Goal: Transaction & Acquisition: Download file/media

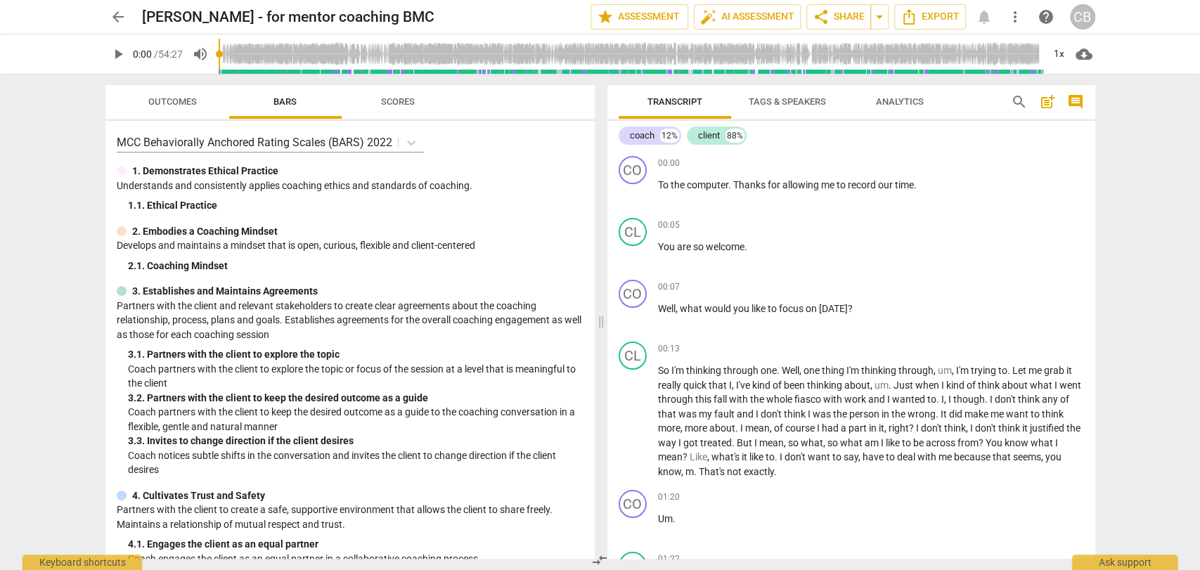
click at [782, 101] on span "Tags & Speakers" at bounding box center [787, 101] width 77 height 11
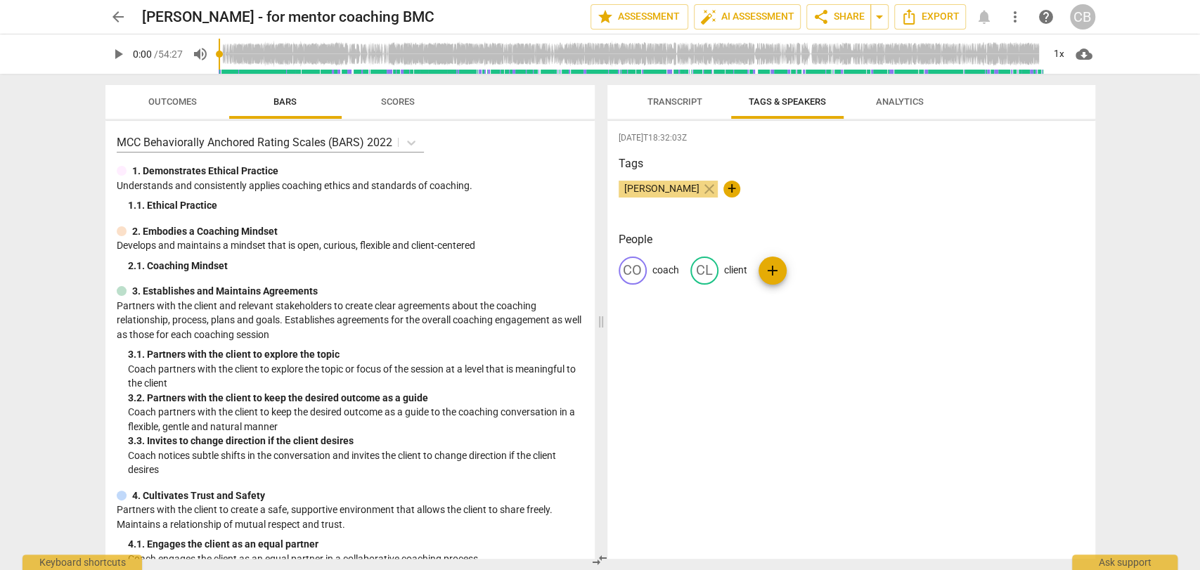
click at [671, 271] on p "coach" at bounding box center [665, 270] width 27 height 15
click at [659, 269] on input "coach" at bounding box center [708, 270] width 112 height 22
type input "Coach"
click at [832, 269] on p "client" at bounding box center [843, 270] width 23 height 15
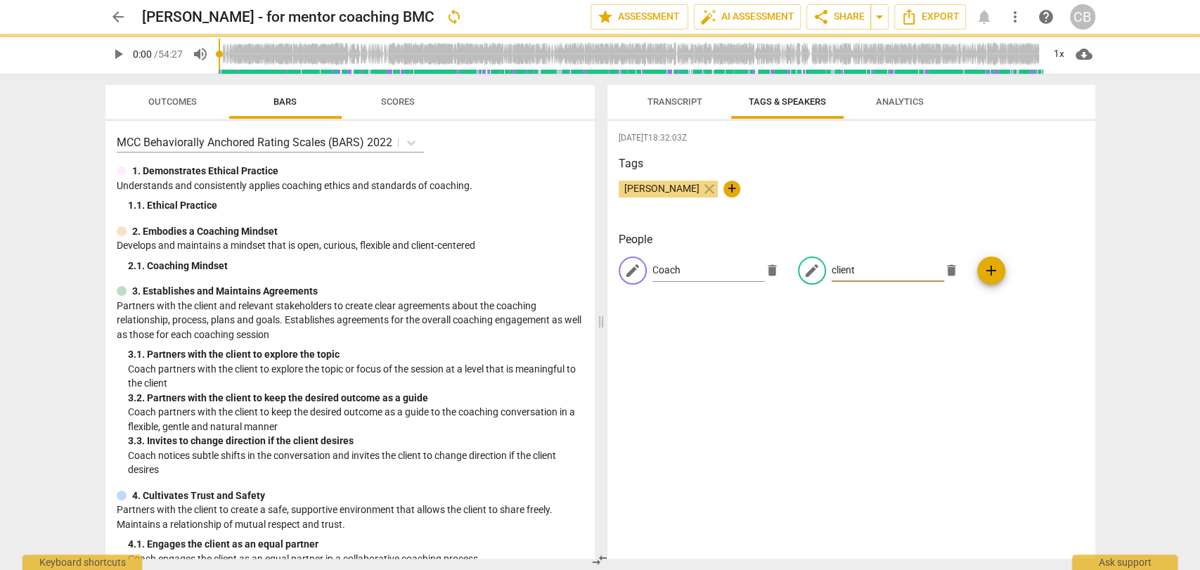
click at [832, 269] on input "client" at bounding box center [888, 270] width 112 height 22
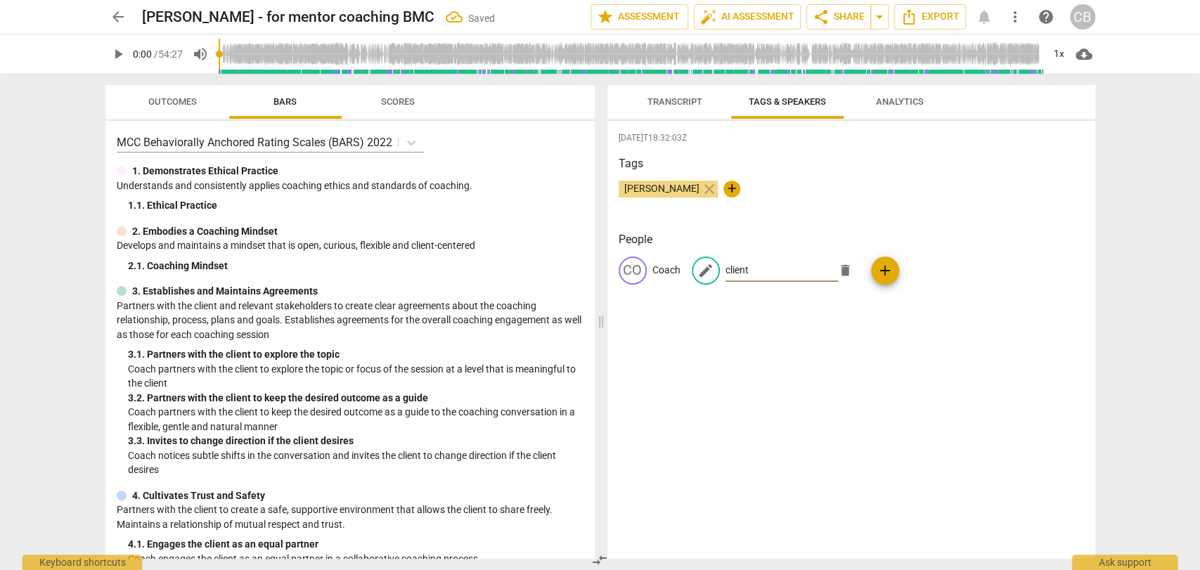
click at [730, 271] on input "client" at bounding box center [781, 270] width 112 height 22
type input "Client"
click at [836, 216] on div "Tags [PERSON_NAME] close +" at bounding box center [851, 187] width 465 height 65
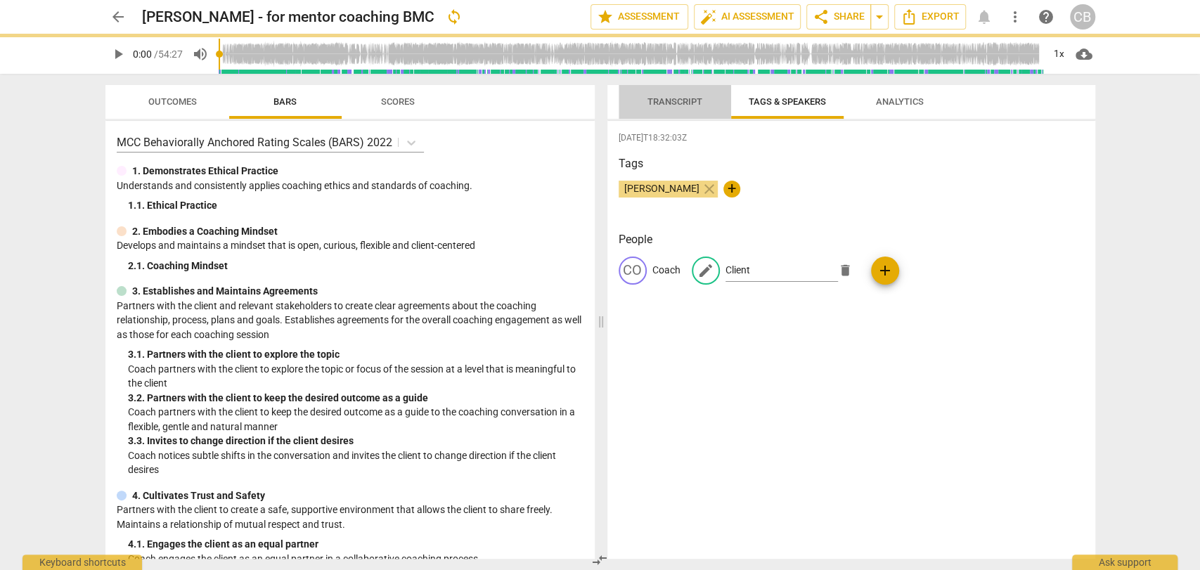
click at [680, 97] on span "Transcript" at bounding box center [674, 101] width 55 height 11
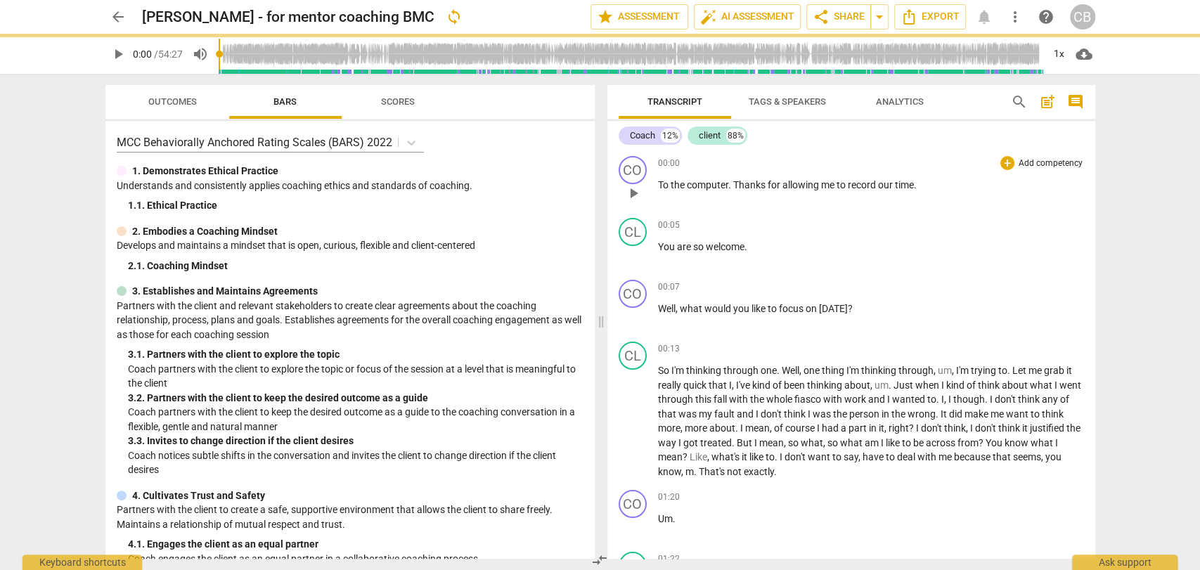
click at [770, 195] on div "00:00 + Add competency keyboard_arrow_right To the computer . Thanks for allowi…" at bounding box center [871, 181] width 426 height 51
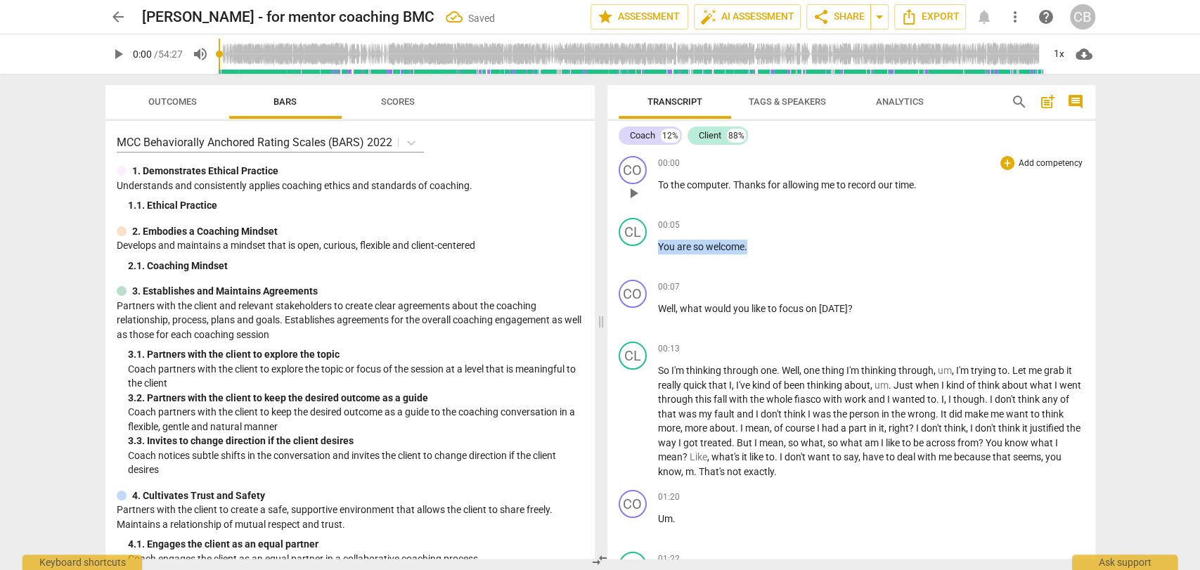
drag, startPoint x: 747, startPoint y: 246, endPoint x: 656, endPoint y: 183, distance: 110.7
click at [656, 183] on div "CO play_arrow pause 00:00 + Add competency keyboard_arrow_right To the computer…" at bounding box center [851, 354] width 488 height 408
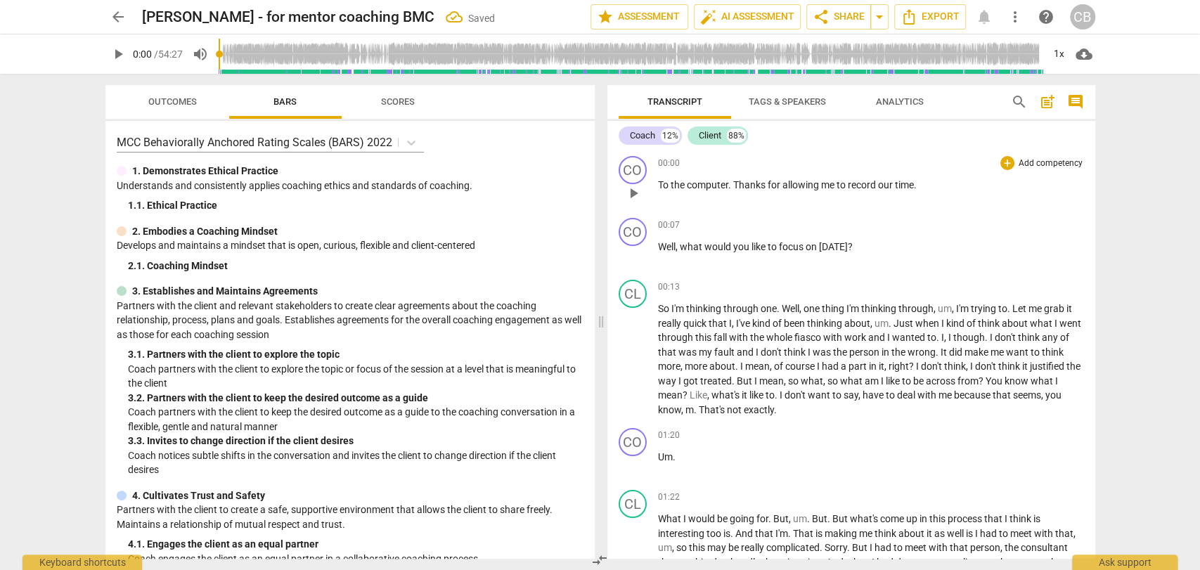
drag, startPoint x: 919, startPoint y: 181, endPoint x: 659, endPoint y: 184, distance: 259.4
drag, startPoint x: 929, startPoint y: 182, endPoint x: 655, endPoint y: 179, distance: 274.2
click at [655, 179] on div "CO play_arrow pause 00:00 + Add competency keyboard_arrow_right To the computer…" at bounding box center [851, 181] width 488 height 62
click at [737, 186] on span "Thanks" at bounding box center [750, 184] width 34 height 11
drag, startPoint x: 733, startPoint y: 182, endPoint x: 652, endPoint y: 183, distance: 80.8
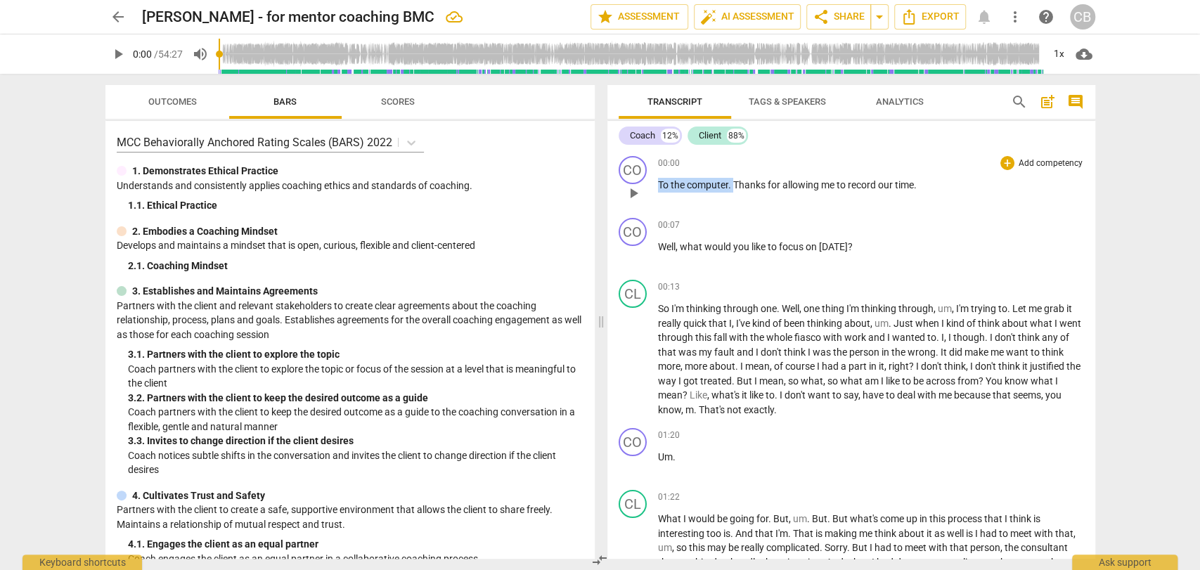
click at [652, 183] on div "CO play_arrow pause 00:00 + Add competency keyboard_arrow_right To the computer…" at bounding box center [851, 181] width 488 height 62
drag, startPoint x: 840, startPoint y: 189, endPoint x: 657, endPoint y: 183, distance: 183.6
click at [658, 183] on p "Thanks for allowing me to record our time ." at bounding box center [871, 185] width 426 height 15
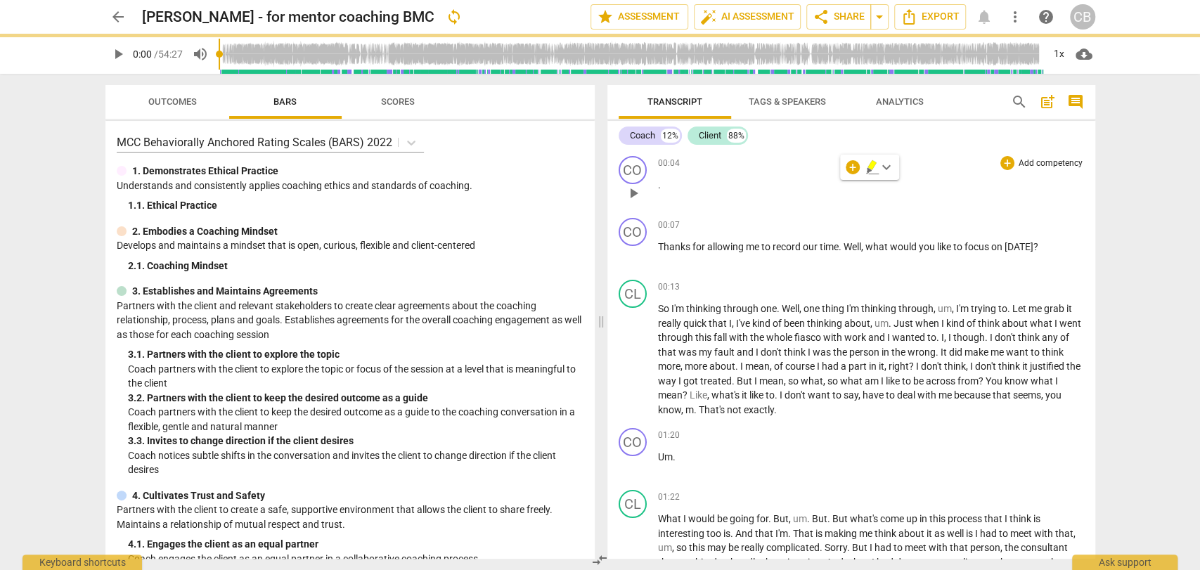
click at [663, 188] on p "." at bounding box center [871, 185] width 426 height 15
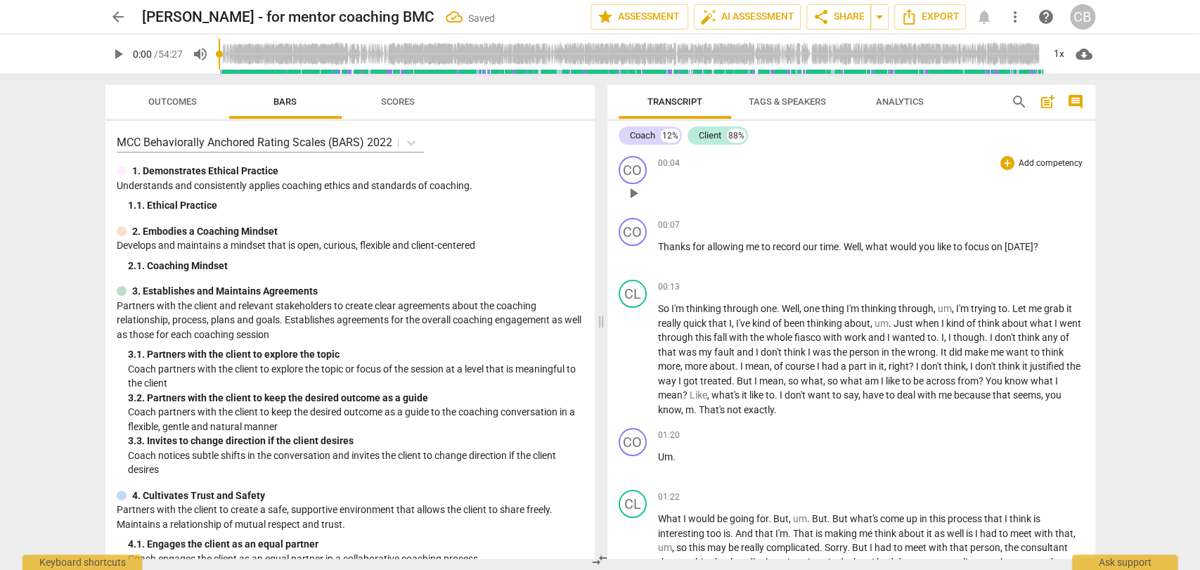
click at [660, 188] on p at bounding box center [871, 185] width 426 height 15
click at [732, 304] on span "through" at bounding box center [741, 308] width 37 height 11
click at [669, 186] on p "." at bounding box center [871, 185] width 426 height 15
click at [699, 312] on span "thinking" at bounding box center [704, 308] width 37 height 11
click at [656, 186] on div "play_arrow pause" at bounding box center [640, 193] width 36 height 18
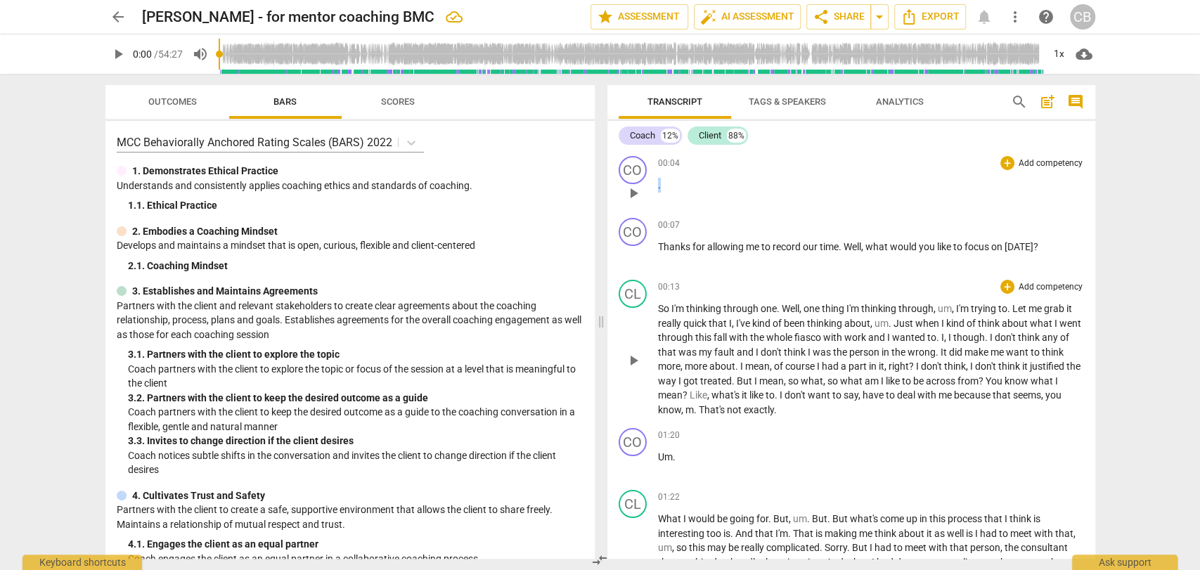
drag, startPoint x: 661, startPoint y: 190, endPoint x: 652, endPoint y: 190, distance: 8.4
click at [652, 190] on div "CO play_arrow pause 00:04 + Add competency keyboard_arrow_right ." at bounding box center [851, 181] width 488 height 62
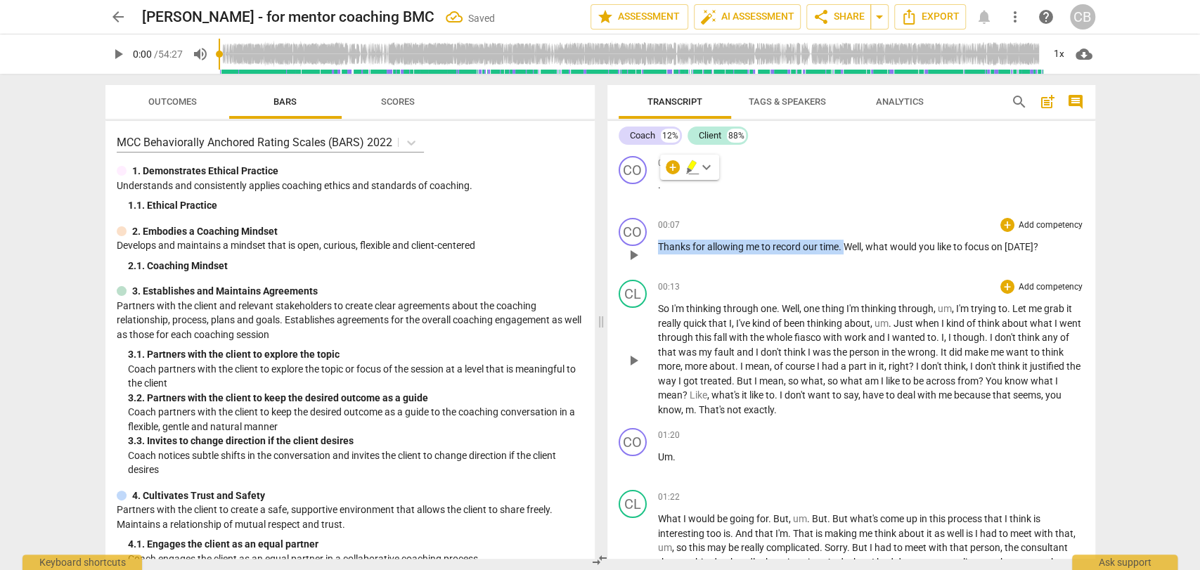
drag, startPoint x: 843, startPoint y: 250, endPoint x: 657, endPoint y: 246, distance: 186.3
click at [658, 246] on p "Thanks for allowing me to record our time . Well , what would you like to focus…" at bounding box center [871, 247] width 426 height 15
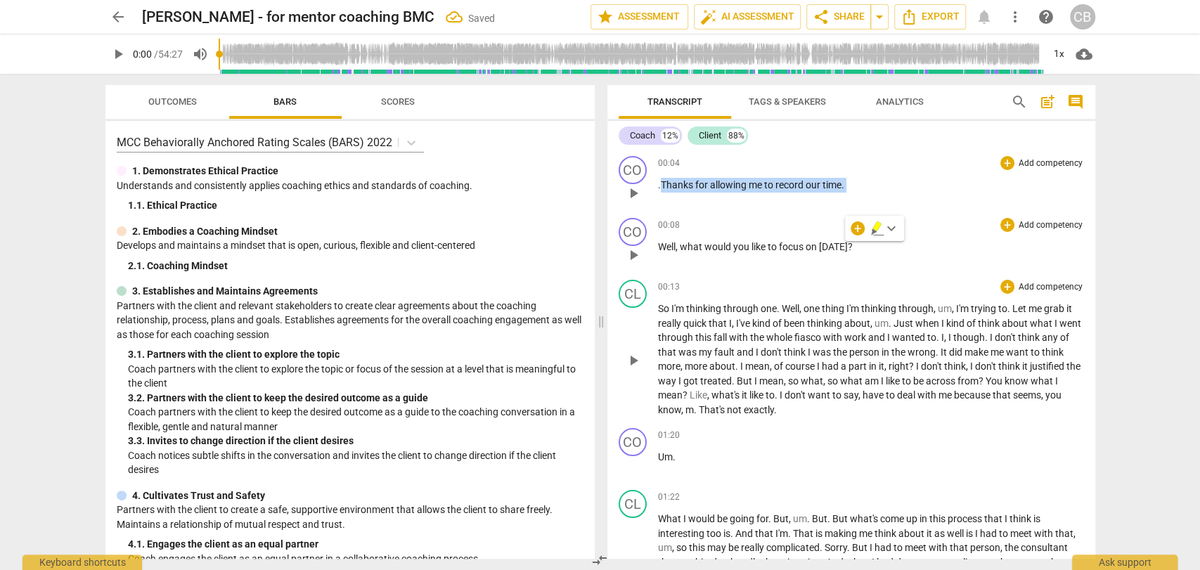
click at [662, 183] on span "Thanks" at bounding box center [678, 184] width 34 height 11
drag, startPoint x: 671, startPoint y: 187, endPoint x: 649, endPoint y: 185, distance: 21.9
click at [649, 185] on div "CO play_arrow pause 00:04 + Add competency keyboard_arrow_right ." at bounding box center [851, 181] width 488 height 62
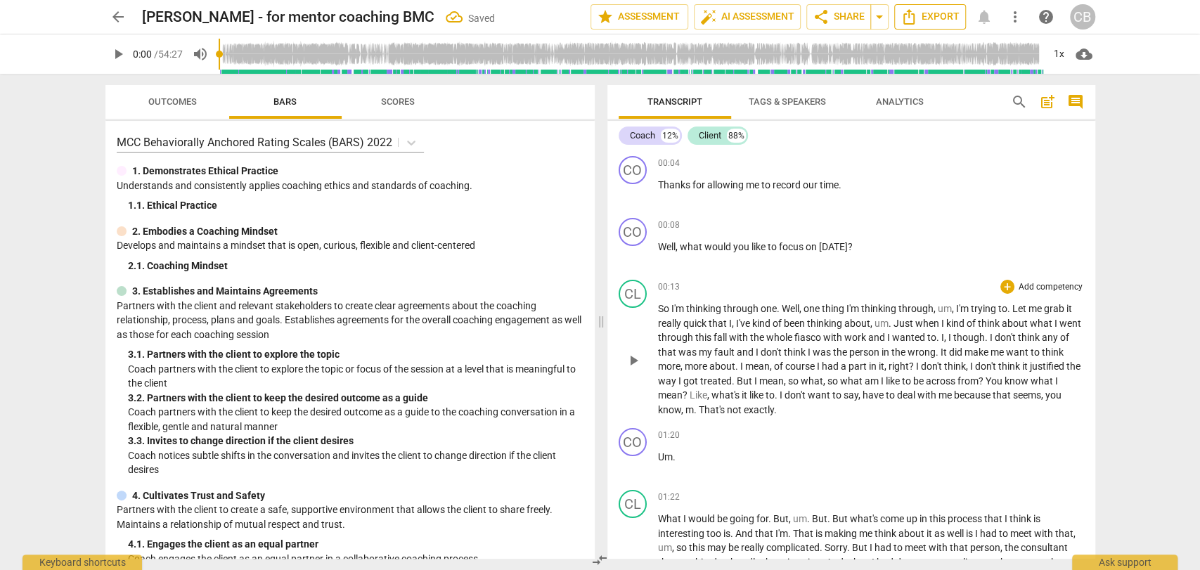
click at [933, 18] on span "Export" at bounding box center [929, 16] width 59 height 17
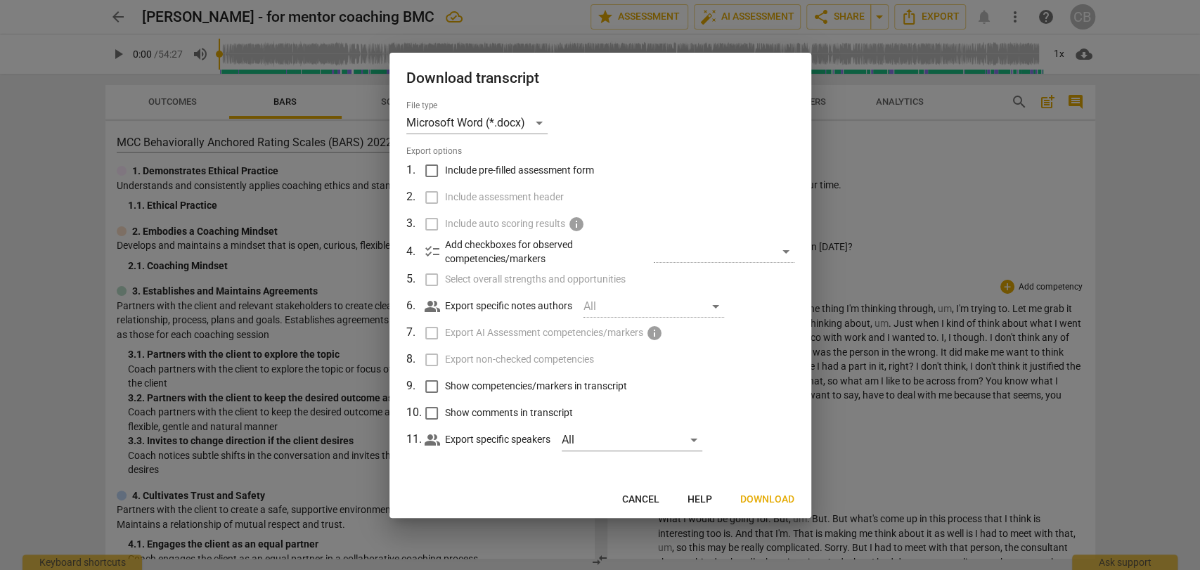
click at [786, 498] on span "Download" at bounding box center [767, 500] width 54 height 14
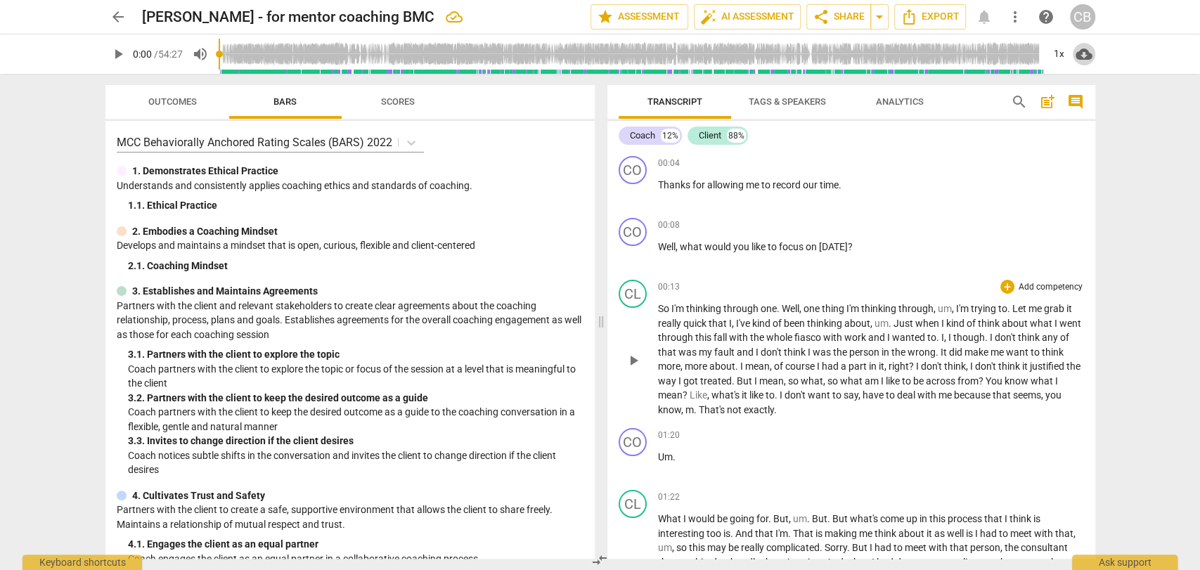
click at [1080, 56] on span "cloud_download" at bounding box center [1083, 54] width 17 height 17
click at [1106, 54] on li "Download audio" at bounding box center [1124, 54] width 104 height 34
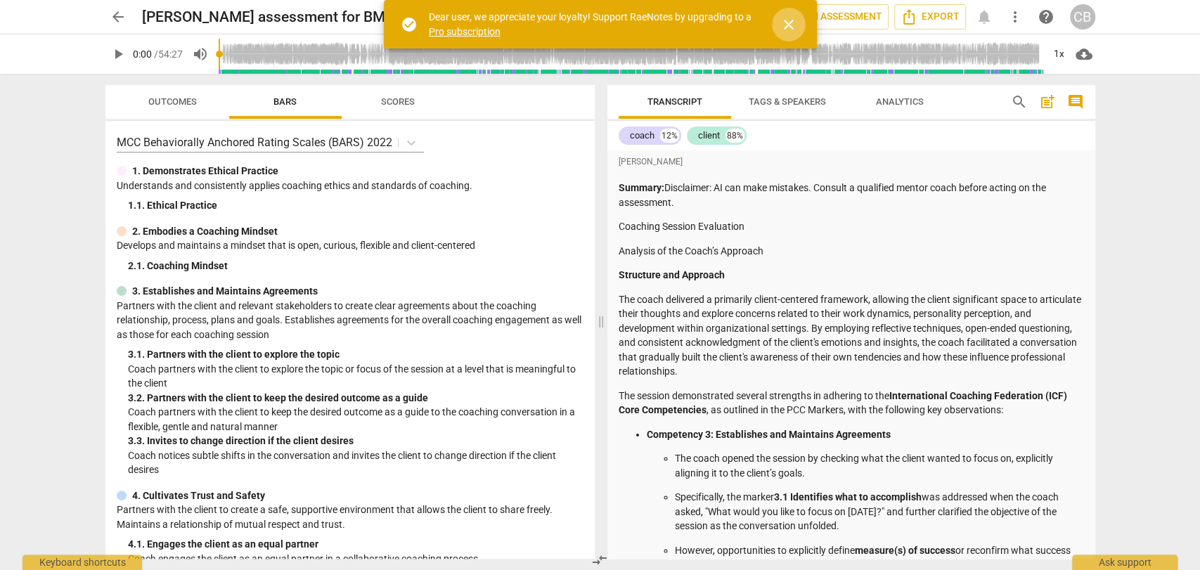
click at [784, 24] on span "close" at bounding box center [788, 24] width 17 height 17
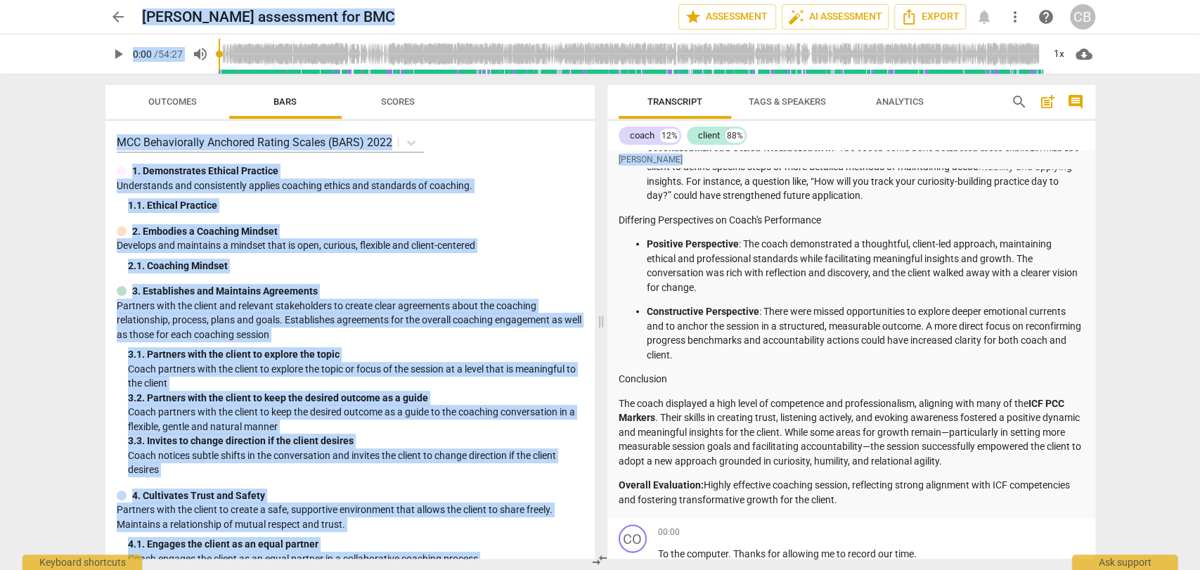
scroll to position [2008, 0]
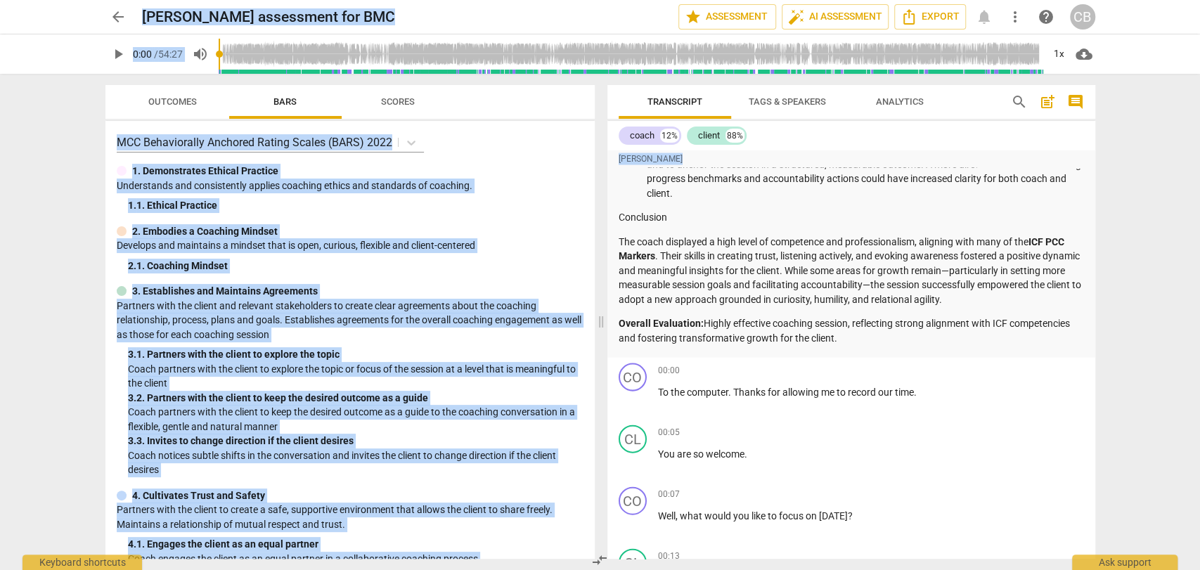
drag, startPoint x: 621, startPoint y: 187, endPoint x: 842, endPoint y: 365, distance: 284.0
copy div "Summary: Disclaimer: AI can make mistakes. Consult a qualified mentor coach bef…"
